Goal: Task Accomplishment & Management: Complete application form

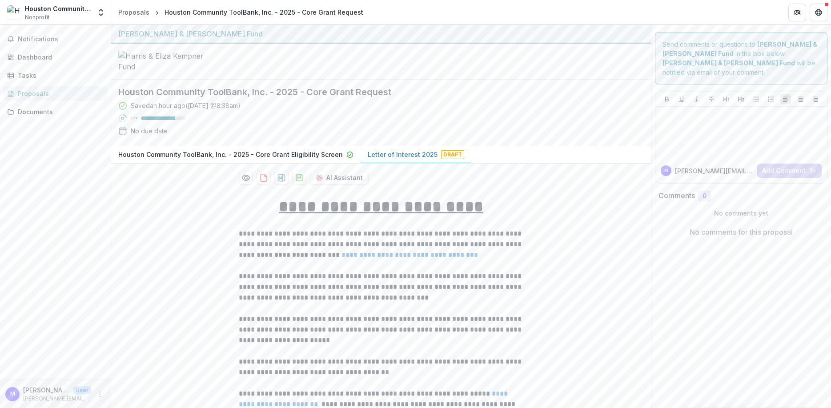
scroll to position [0, 4443]
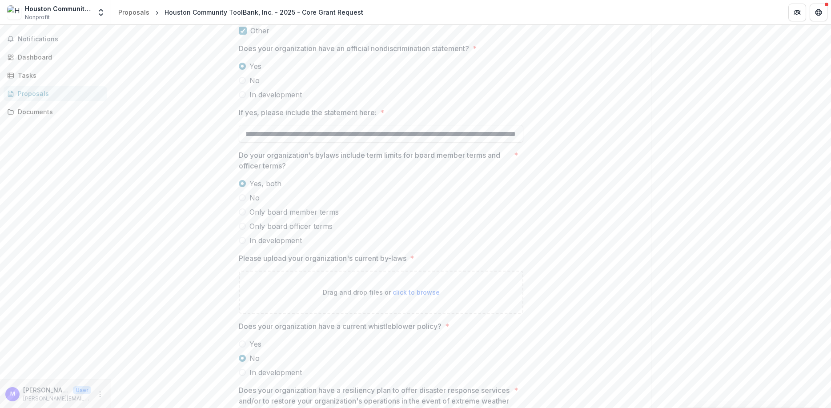
click at [247, 12] on div "Houston Community ToolBank, Inc. - 2025 - Core Grant Request" at bounding box center [264, 12] width 199 height 9
click at [133, 9] on div "Proposals" at bounding box center [133, 12] width 31 height 9
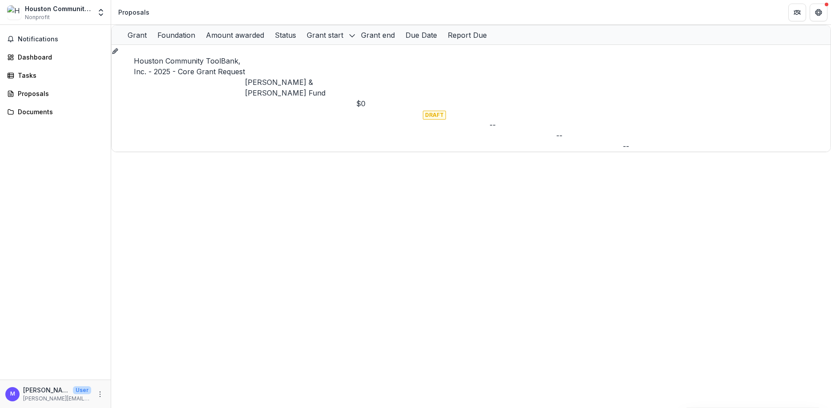
click at [308, 77] on p "[PERSON_NAME] & [PERSON_NAME] Fund" at bounding box center [300, 87] width 111 height 21
click at [190, 62] on link "Houston Community ToolBank, Inc. - 2025 - Core Grant Request" at bounding box center [189, 66] width 111 height 20
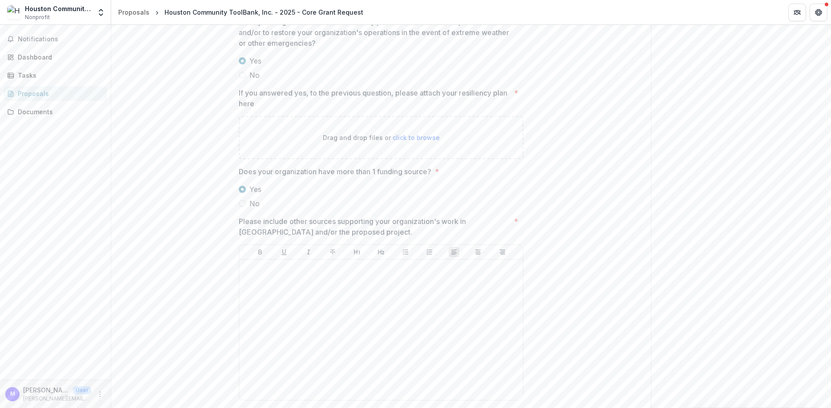
scroll to position [1707, 0]
click at [270, 311] on div at bounding box center [381, 324] width 277 height 133
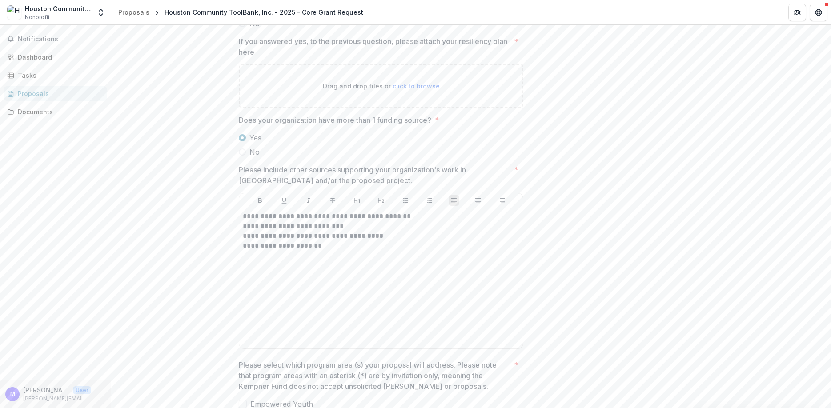
scroll to position [1974, 0]
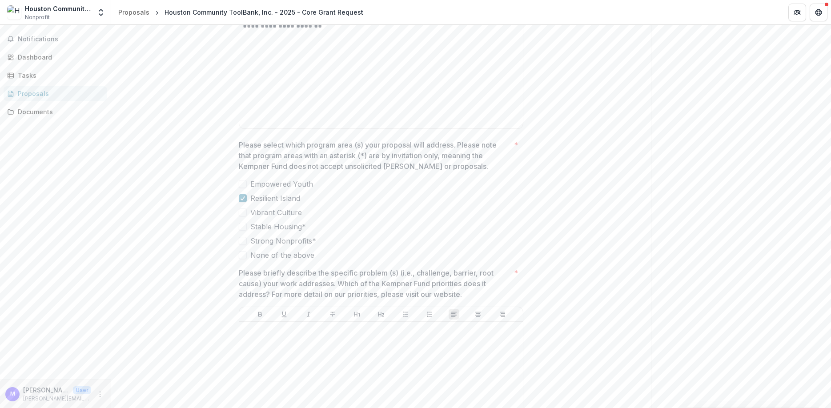
click at [244, 188] on span at bounding box center [243, 184] width 8 height 8
click at [242, 201] on icon at bounding box center [242, 198] width 5 height 4
click at [245, 188] on polyline at bounding box center [246, 187] width 4 height 4
click at [243, 202] on span at bounding box center [243, 198] width 8 height 8
click at [462, 164] on p "Please select which program area (s) your proposal will address. Please note th…" at bounding box center [375, 156] width 272 height 32
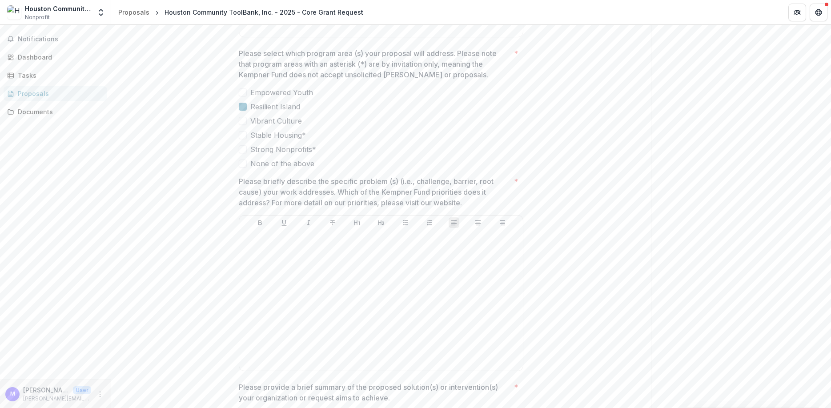
scroll to position [2081, 0]
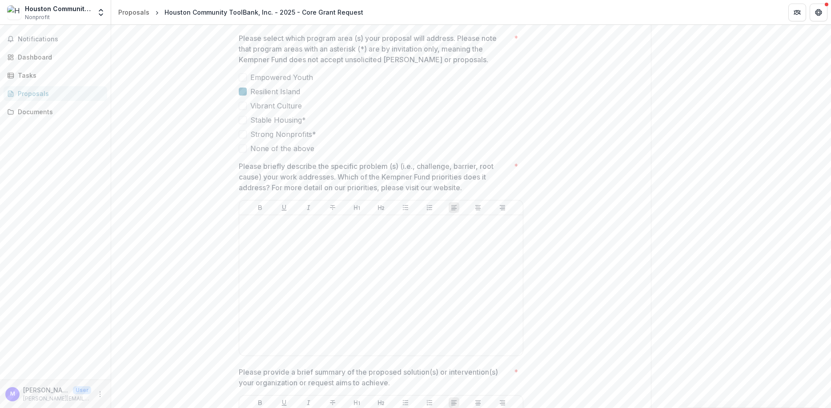
click at [459, 189] on p "Please briefly describe the specific problem (s) (i.e., challenge, barrier, roo…" at bounding box center [375, 177] width 272 height 32
click at [349, 268] on div at bounding box center [380, 284] width 277 height 133
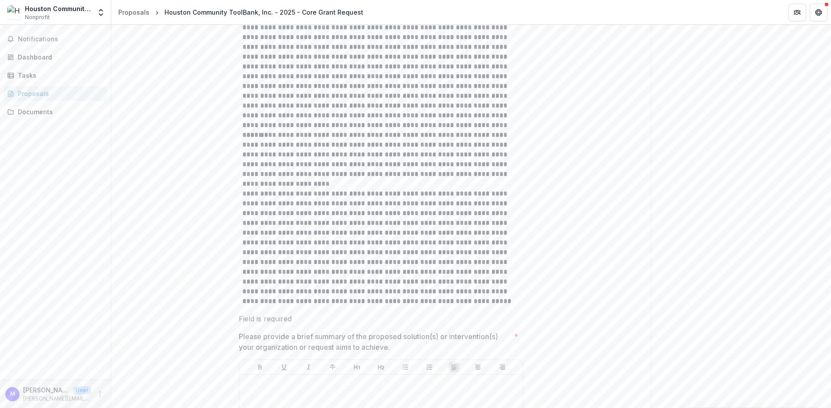
scroll to position [2344, 0]
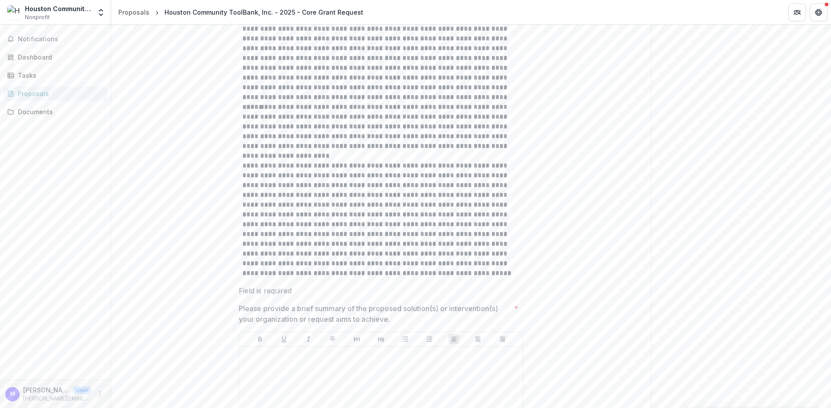
click at [331, 161] on p "**********" at bounding box center [380, 131] width 277 height 59
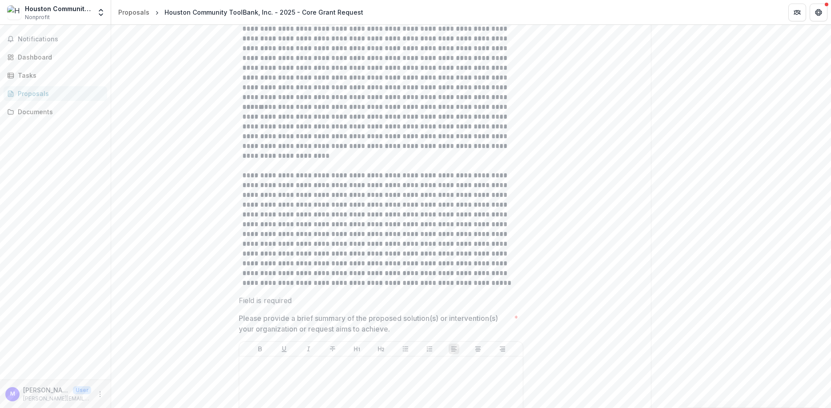
click at [398, 102] on p at bounding box center [380, 29] width 277 height 147
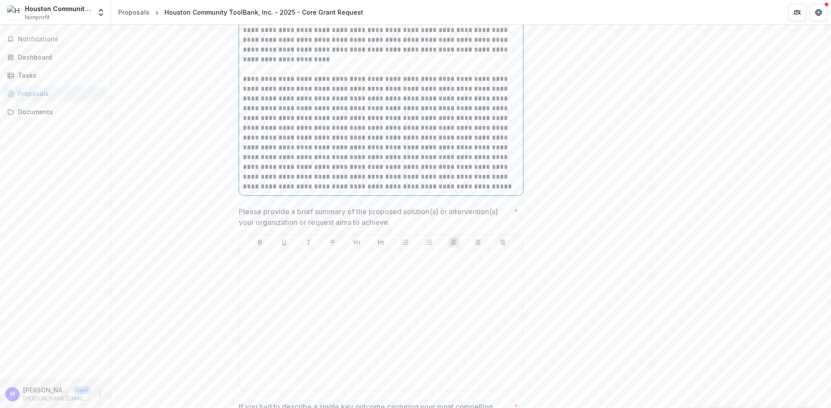
click at [322, 145] on p "**********" at bounding box center [381, 132] width 277 height 117
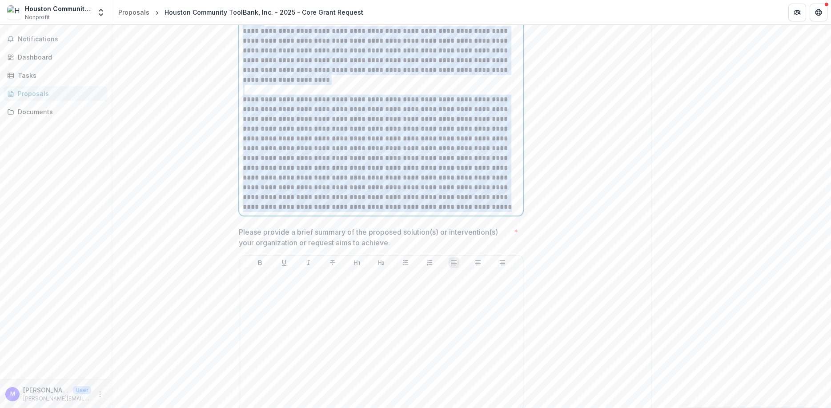
scroll to position [2283, 0]
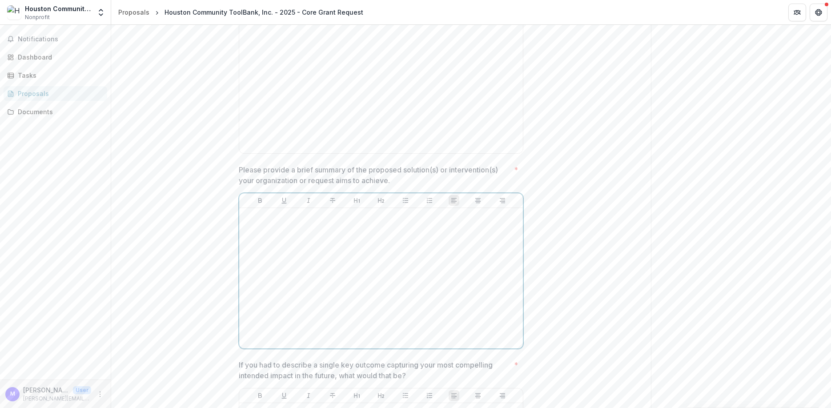
click at [313, 270] on div at bounding box center [381, 278] width 277 height 133
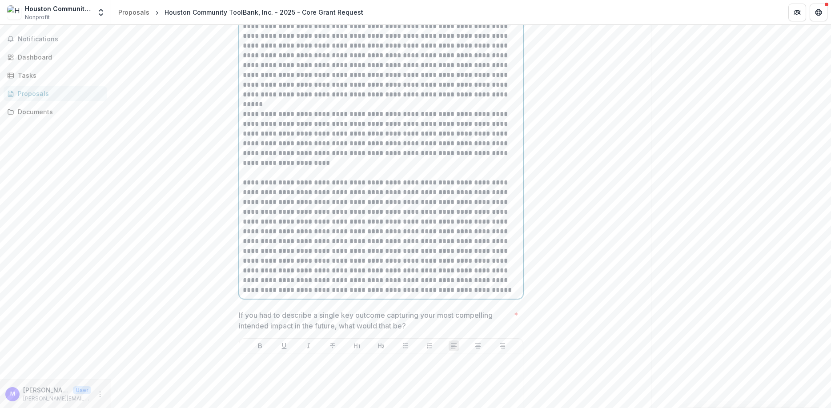
scroll to position [2611, 0]
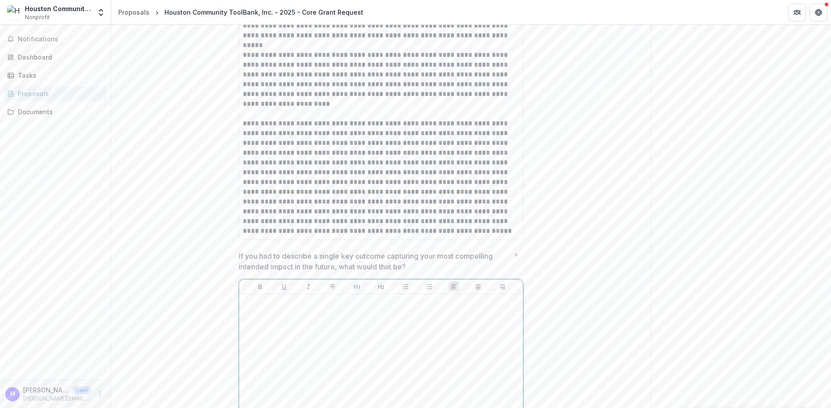
click at [397, 334] on div at bounding box center [381, 364] width 277 height 133
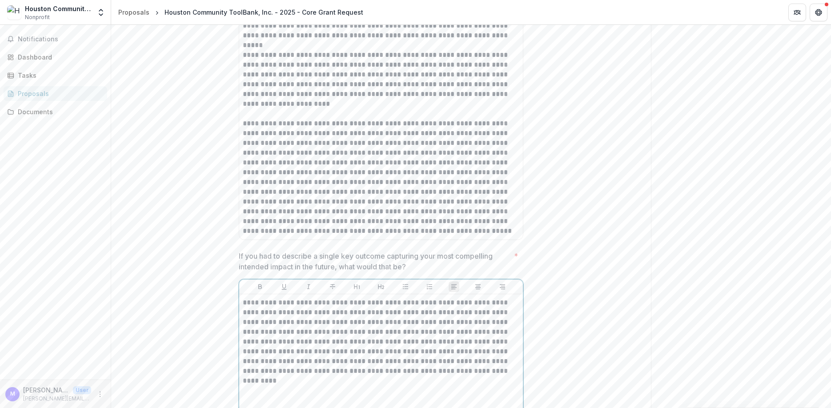
scroll to position [2766, 0]
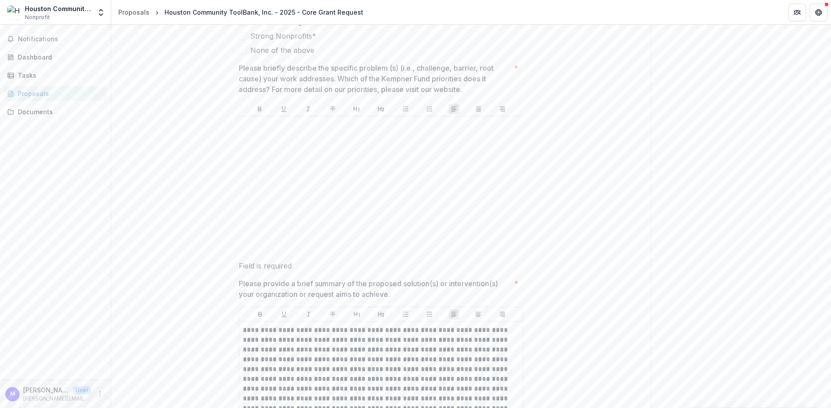
click at [283, 152] on div at bounding box center [380, 186] width 277 height 133
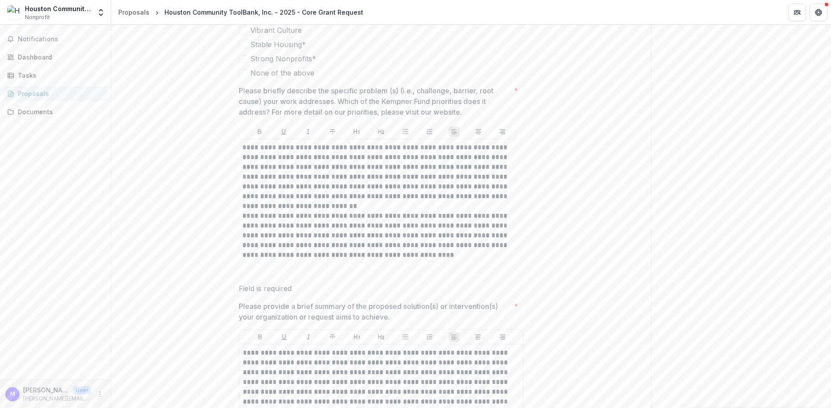
scroll to position [2126, 0]
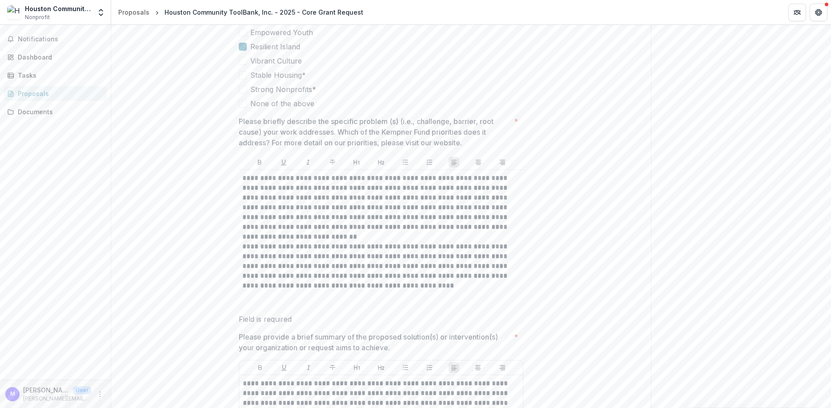
click at [335, 242] on p "**********" at bounding box center [380, 207] width 277 height 68
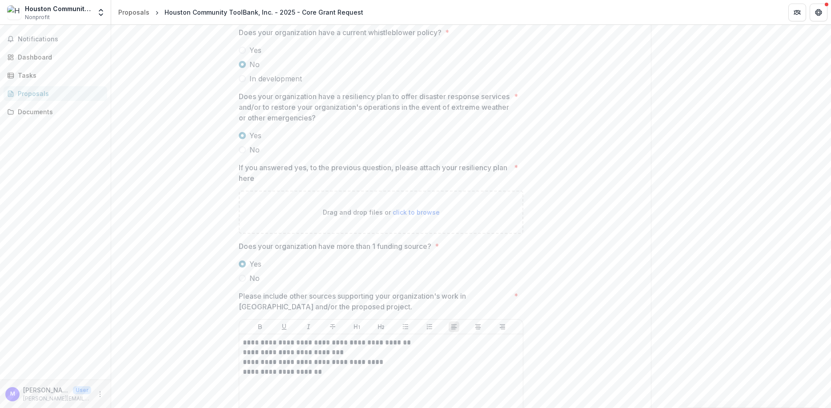
scroll to position [1592, 0]
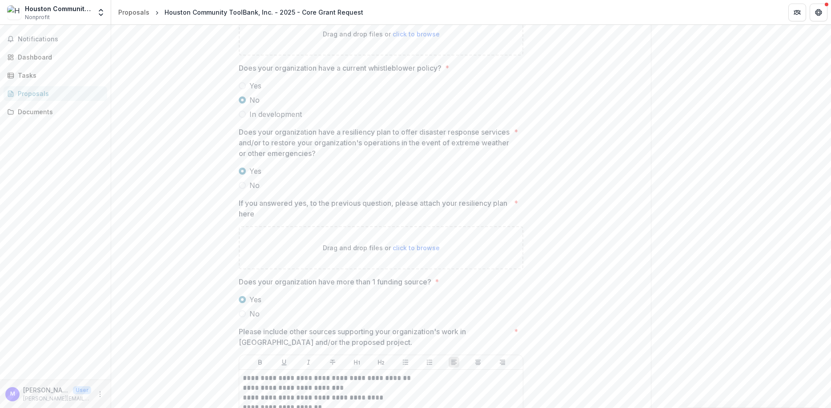
click at [623, 237] on div "**********" at bounding box center [381, 67] width 540 height 2943
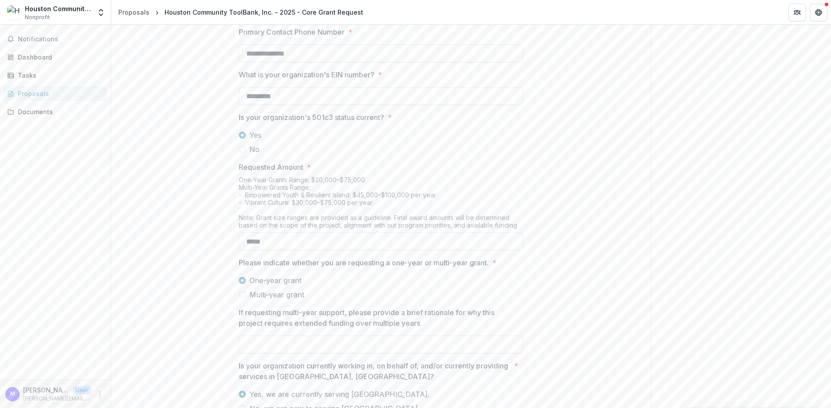
scroll to position [792, 0]
